Goal: Information Seeking & Learning: Find specific fact

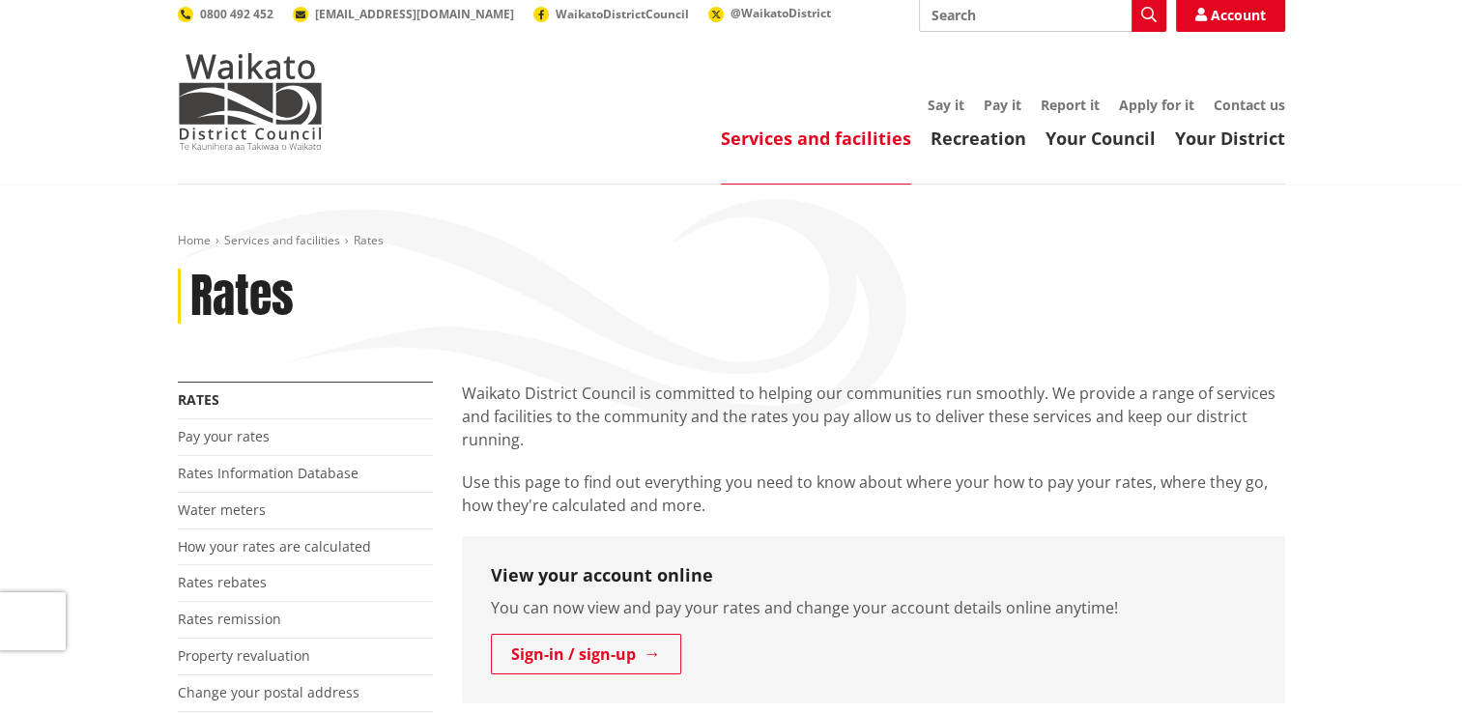
scroll to position [193, 0]
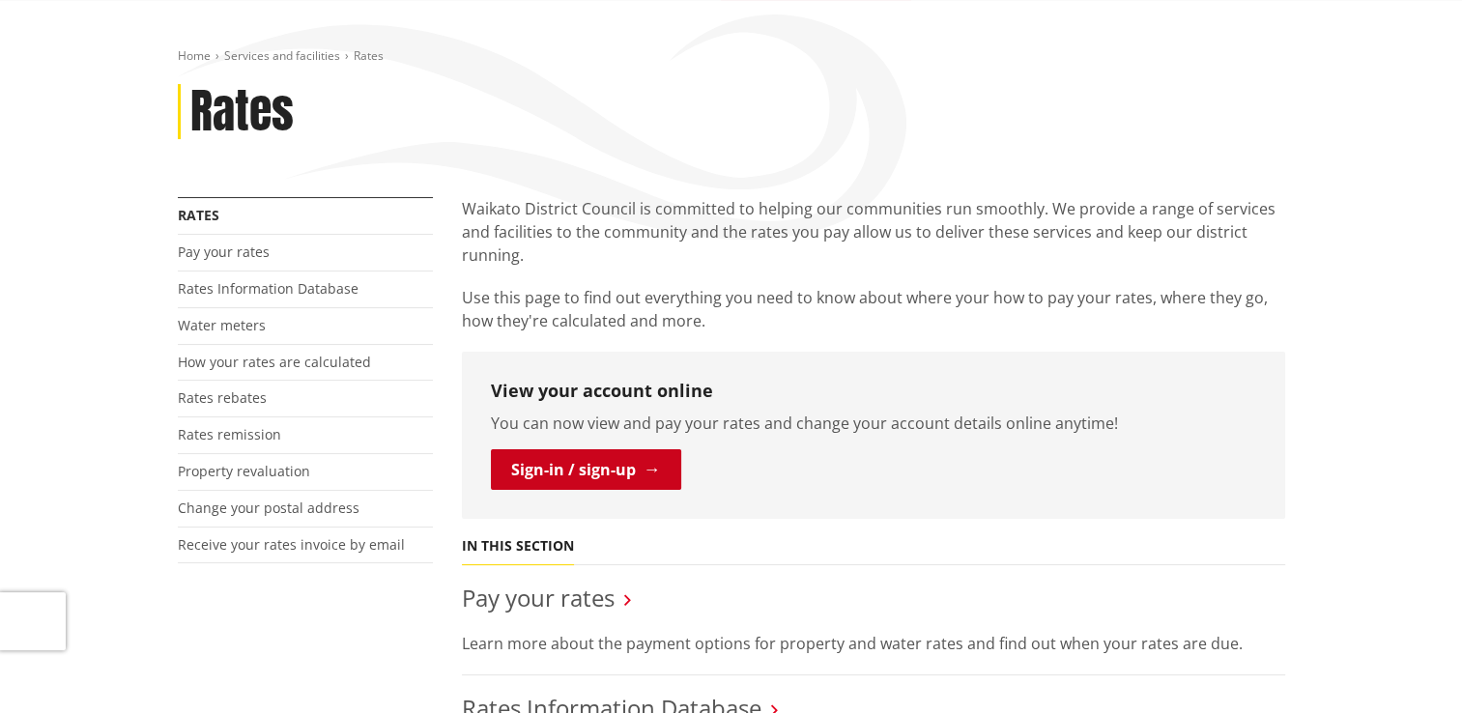
click at [535, 470] on link "Sign-in / sign-up" at bounding box center [586, 469] width 190 height 41
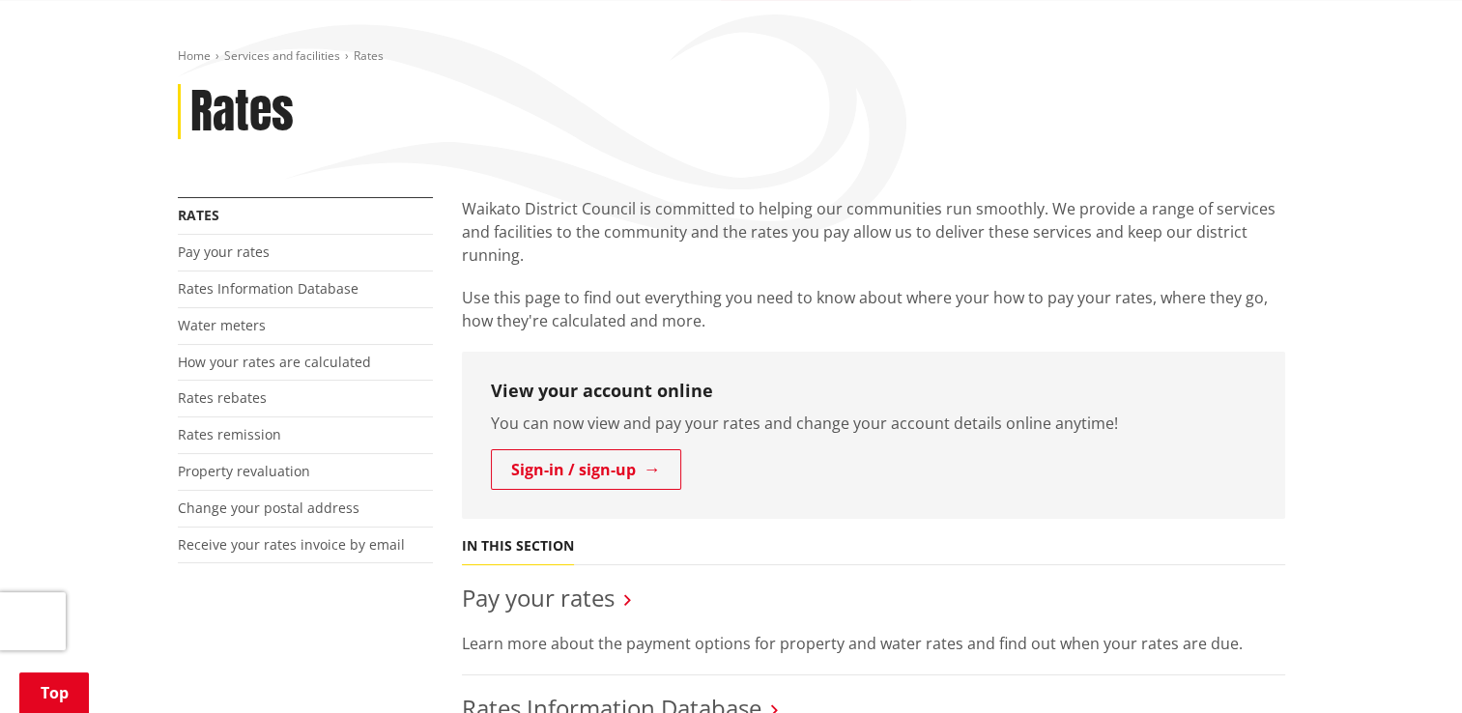
scroll to position [483, 0]
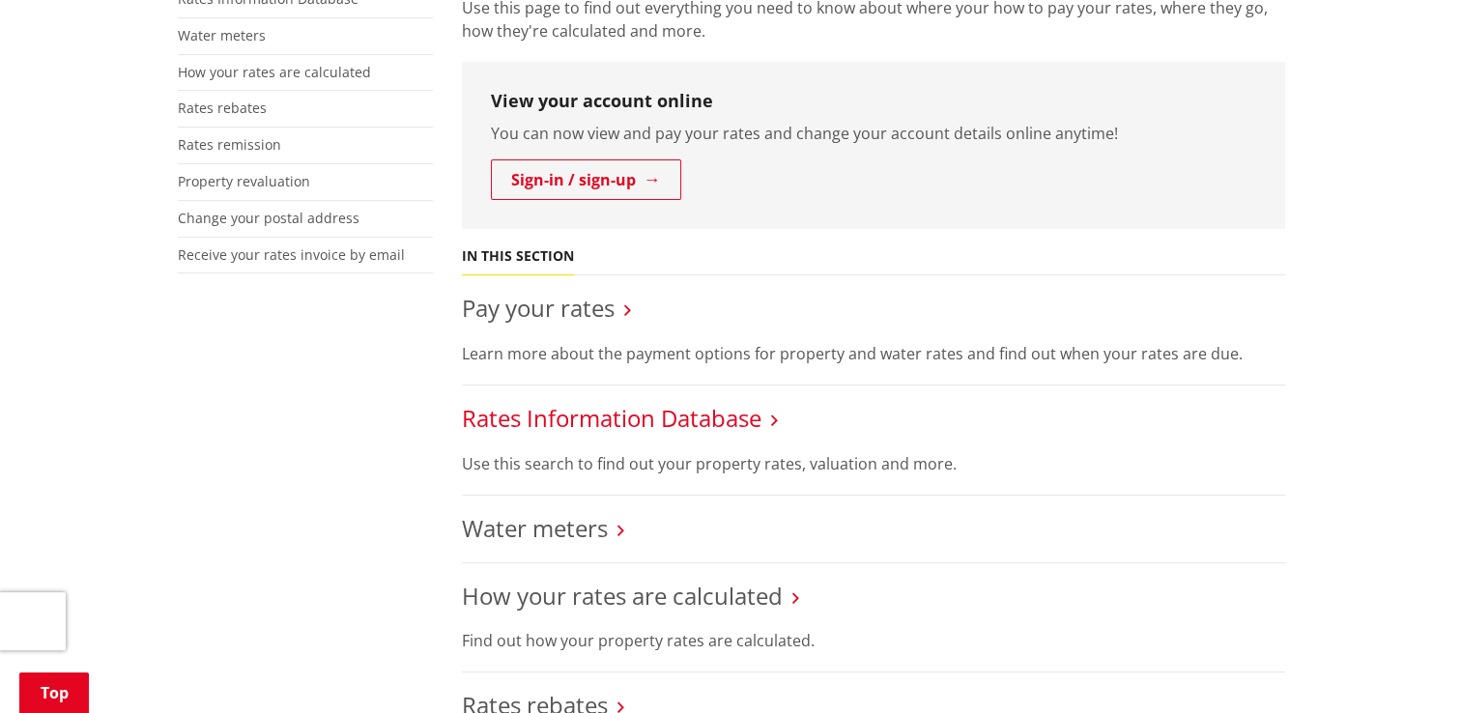
click at [634, 413] on link "Rates Information Database" at bounding box center [611, 418] width 299 height 32
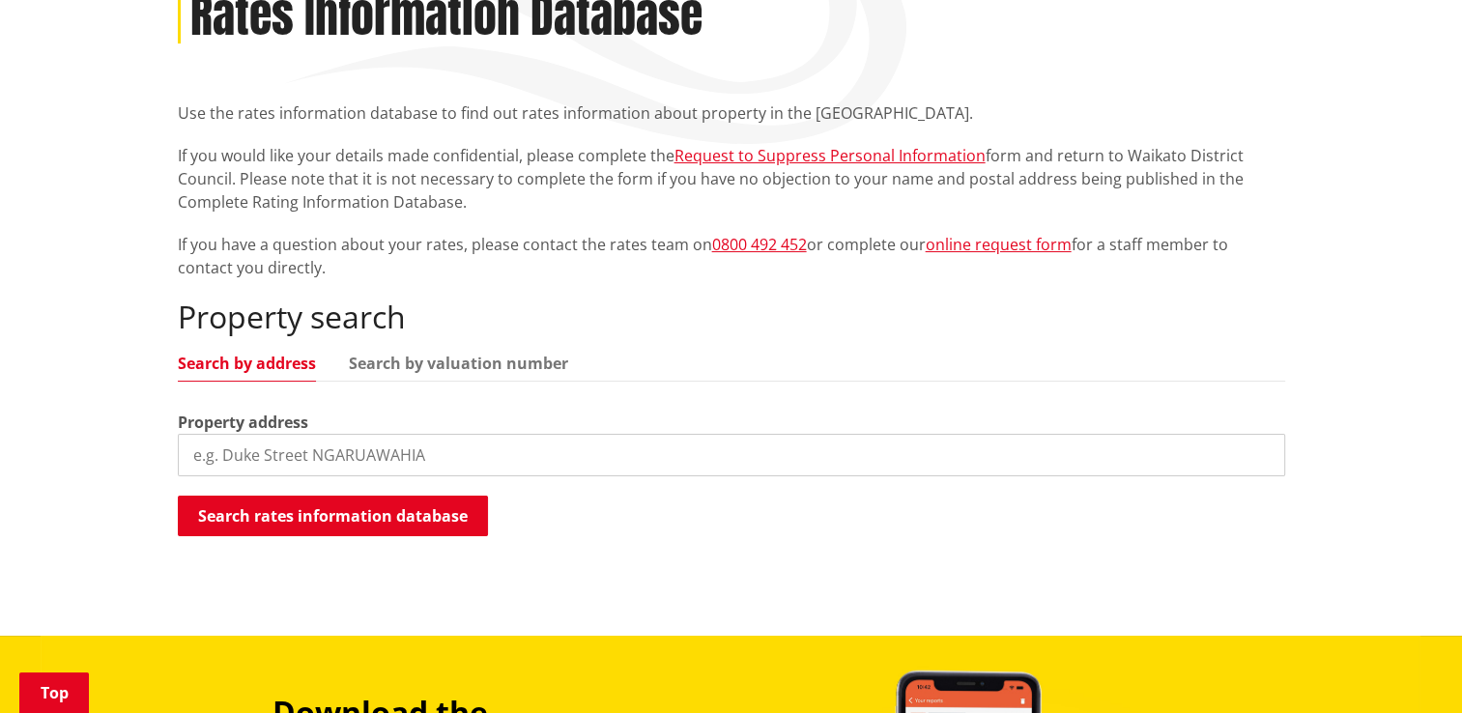
scroll to position [290, 0]
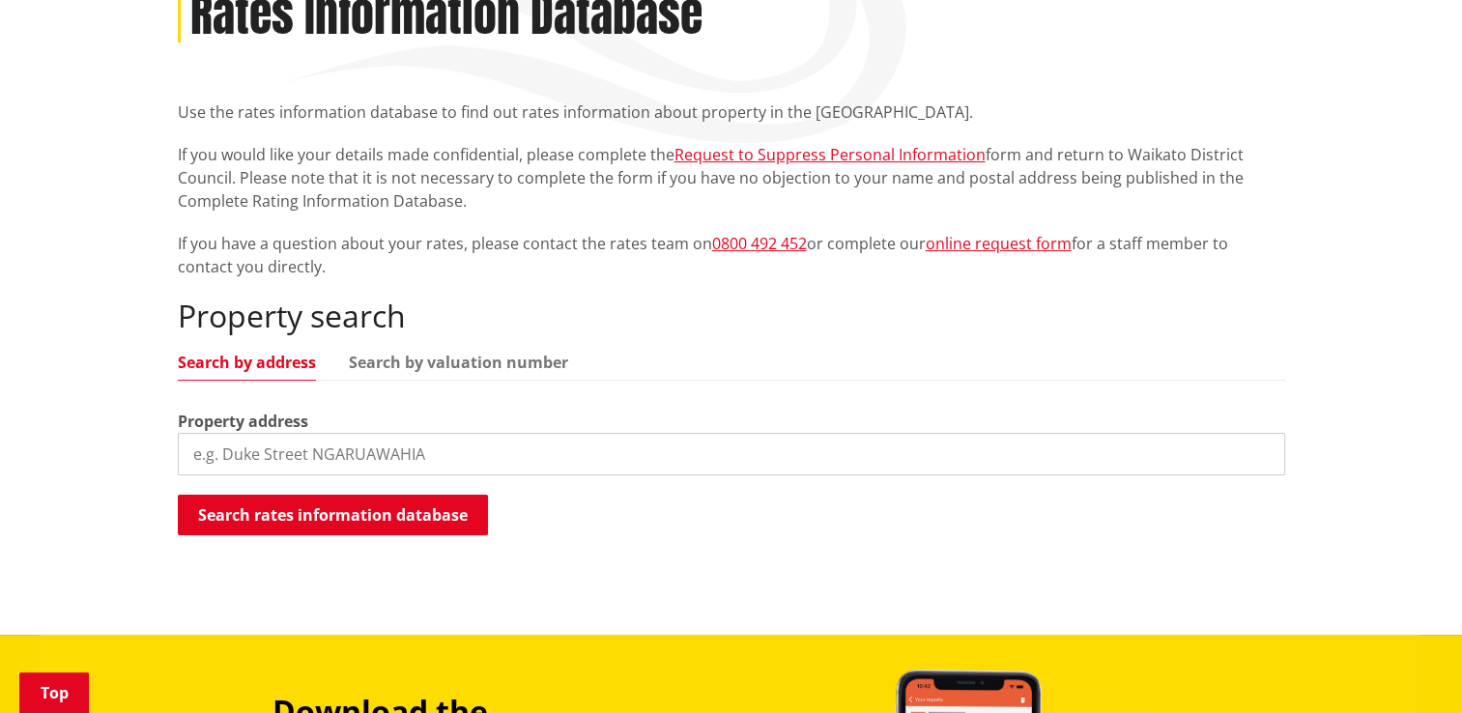
click at [298, 465] on input "search" at bounding box center [731, 454] width 1107 height 43
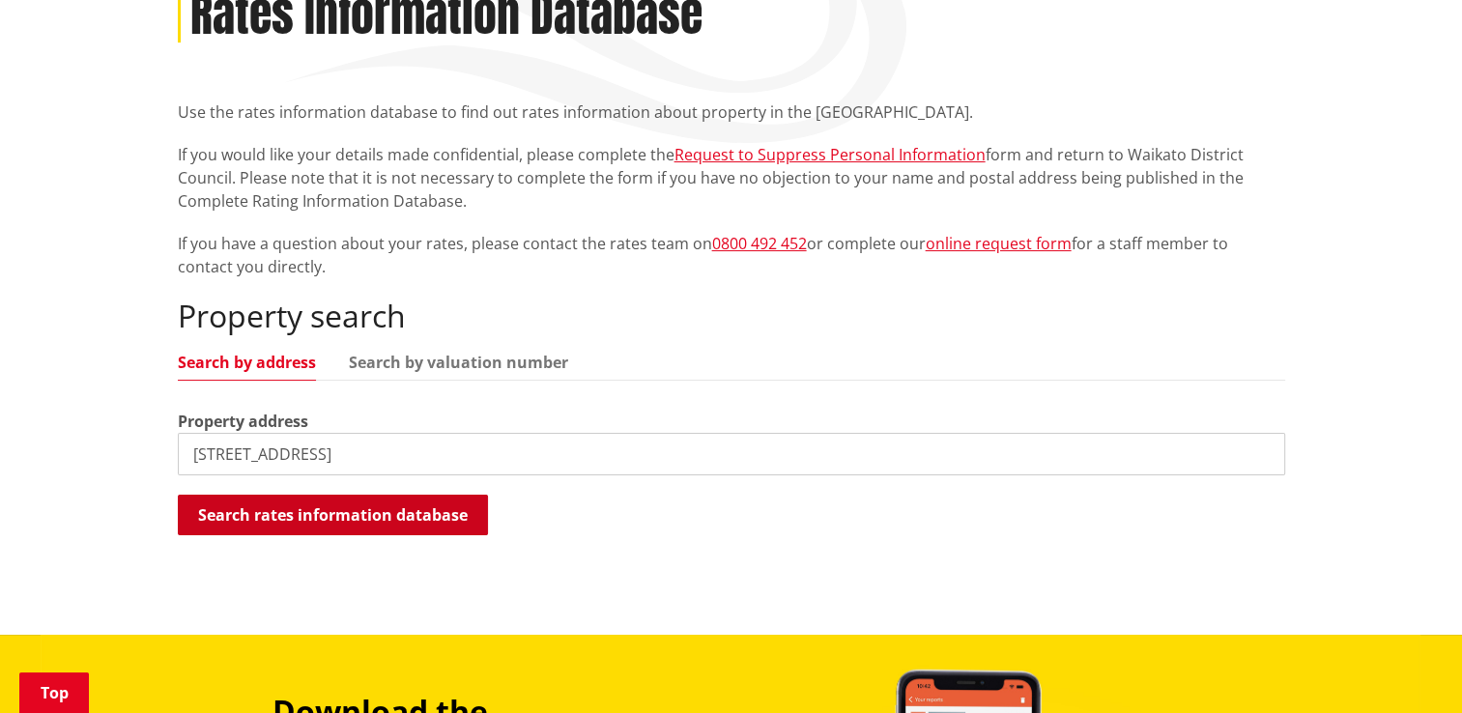
click at [377, 527] on button "Search rates information database" at bounding box center [333, 515] width 310 height 41
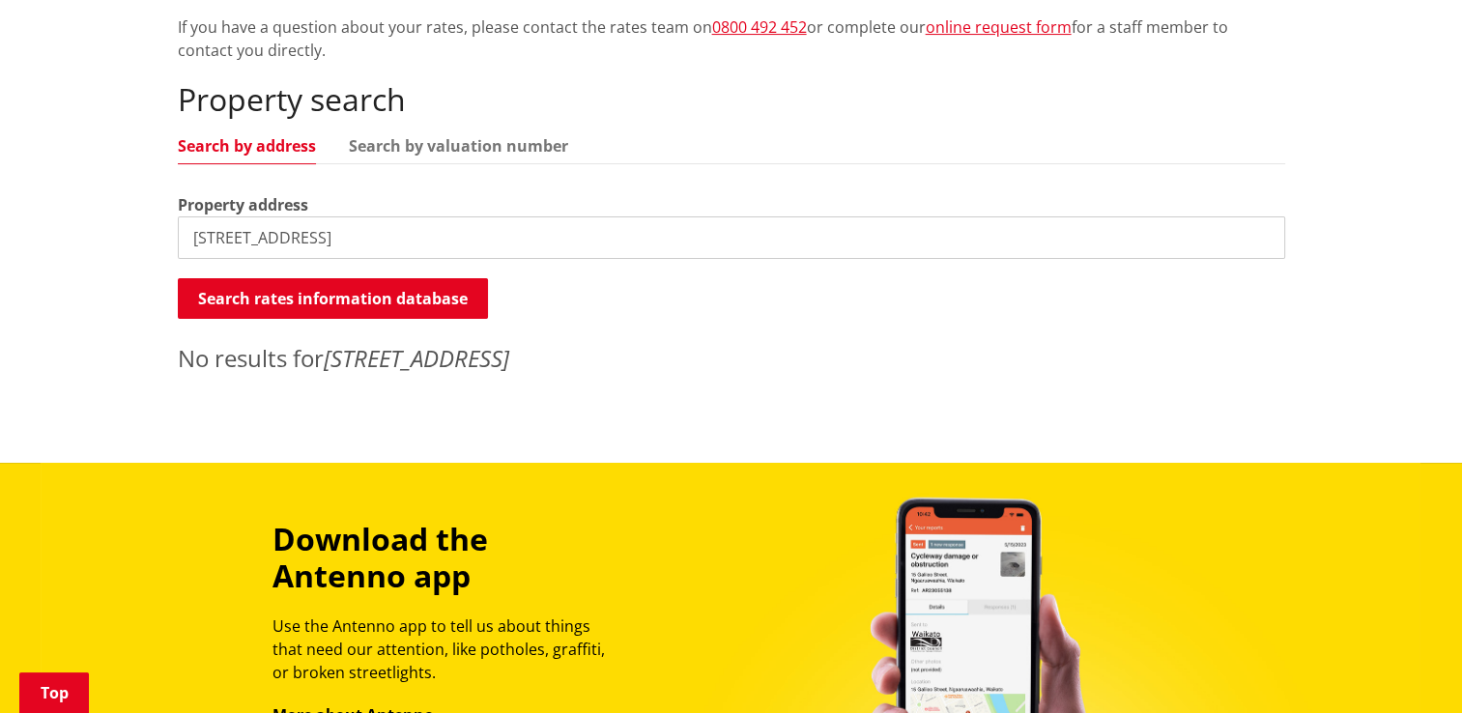
scroll to position [483, 0]
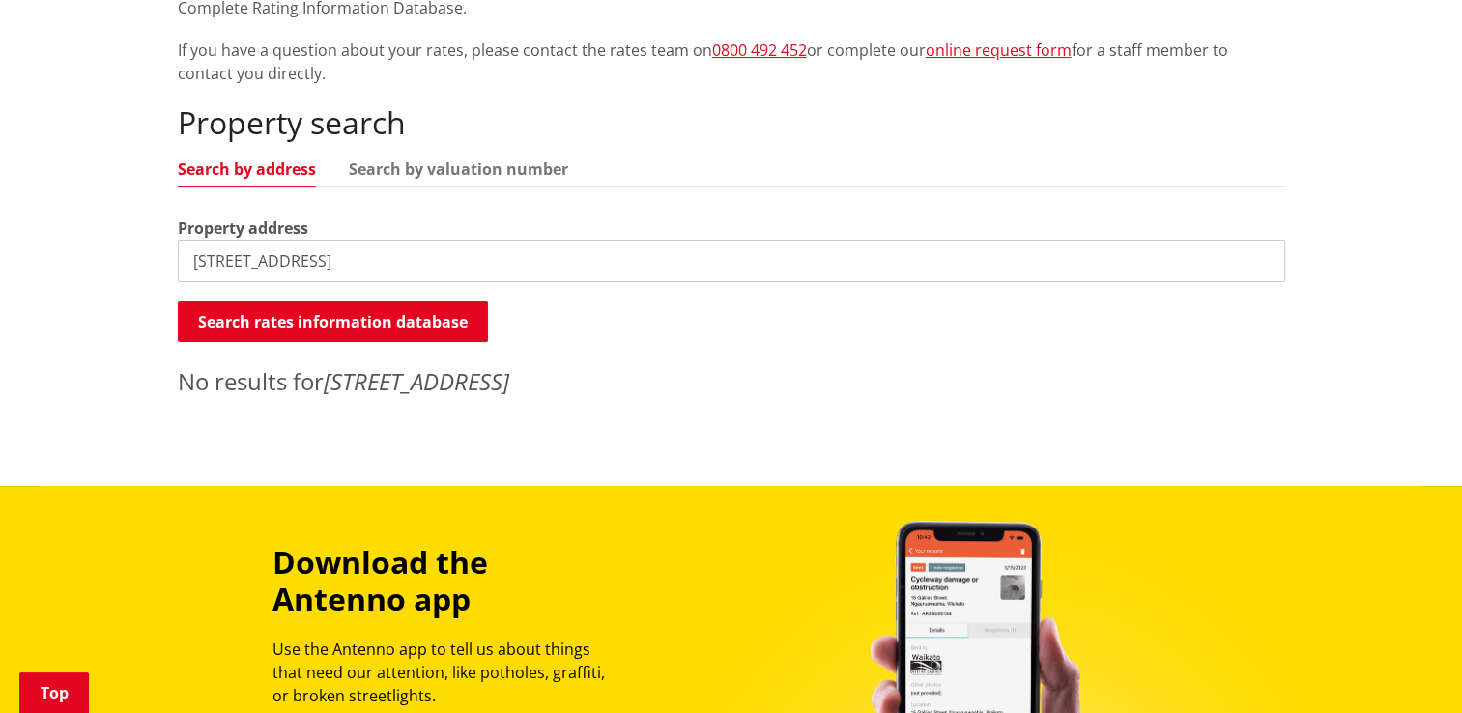
click at [399, 265] on input "[STREET_ADDRESS]" at bounding box center [731, 261] width 1107 height 43
drag, startPoint x: 358, startPoint y: 258, endPoint x: 572, endPoint y: 288, distance: 215.6
click at [572, 288] on div "Property search Search by address Search by valuation number Property address […" at bounding box center [731, 251] width 1107 height 294
type input "[STREET_ADDRESS]"
click at [603, 321] on div "Search rates information database Searching..." at bounding box center [731, 322] width 1107 height 43
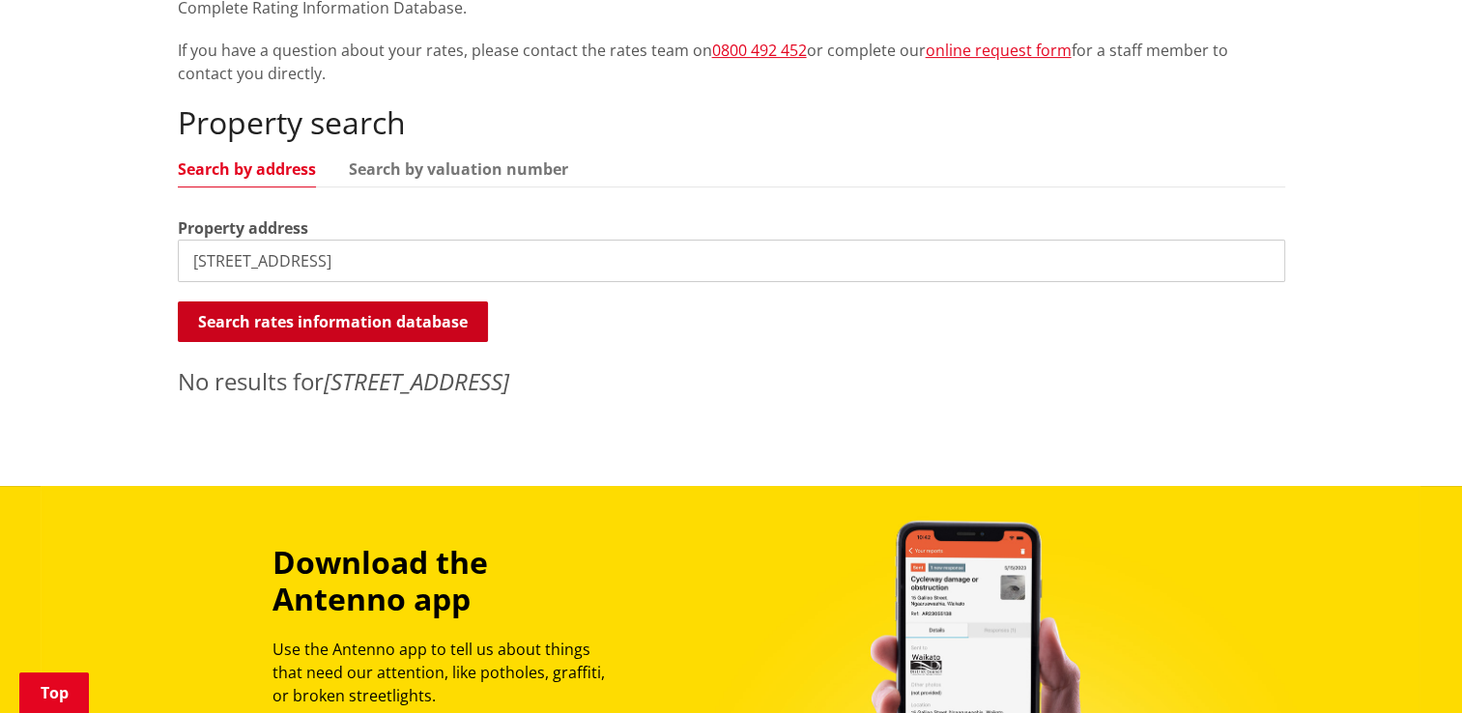
click at [361, 325] on button "Search rates information database" at bounding box center [333, 321] width 310 height 41
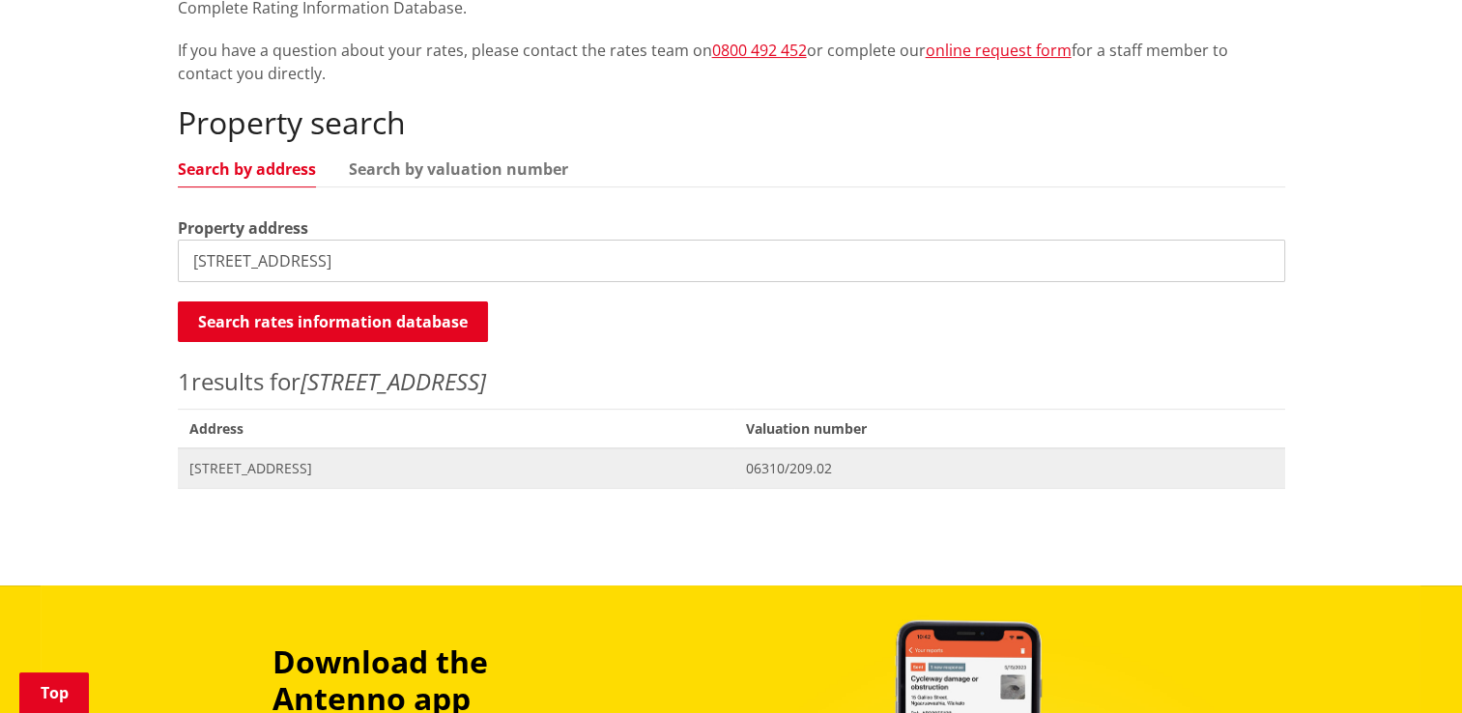
click at [332, 470] on span "[STREET_ADDRESS]" at bounding box center [456, 468] width 534 height 19
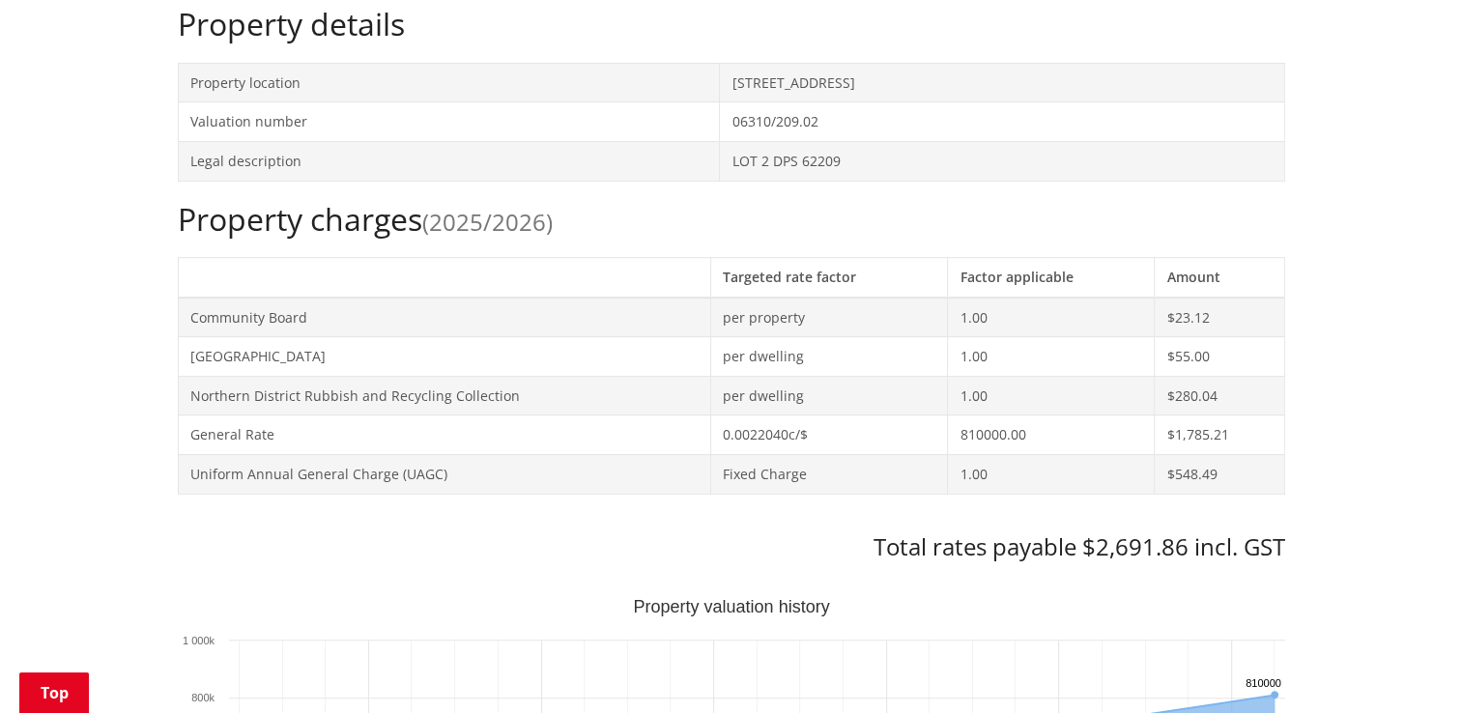
scroll to position [676, 0]
